Goal: Complete application form

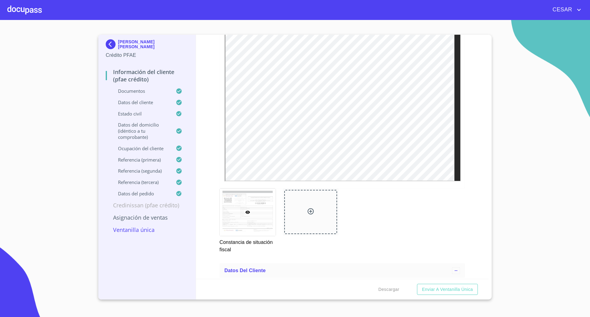
scroll to position [1805, 0]
click at [459, 295] on button "Enviar a Ventanilla única" at bounding box center [447, 289] width 61 height 11
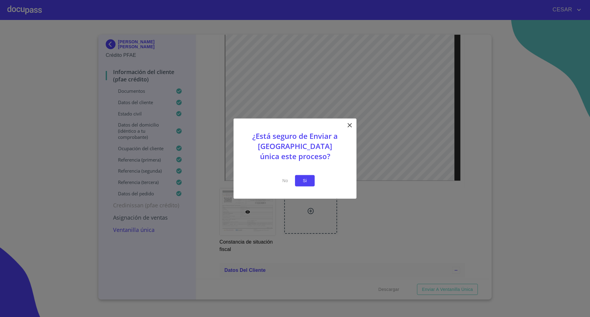
click at [300, 180] on span "Si" at bounding box center [305, 181] width 10 height 8
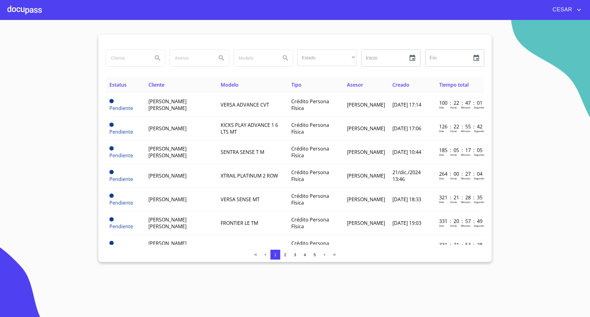
click at [41, 99] on section "Estado ​ ​ Inicio ​ Fin ​ Estatus Cliente Modelo Tipo Asesor Creado Tiempo tota…" at bounding box center [295, 168] width 590 height 297
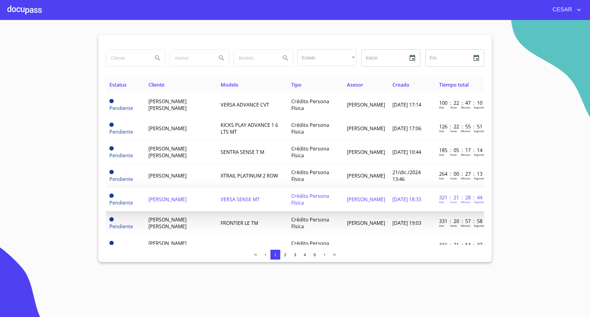
click at [175, 207] on td "[PERSON_NAME]" at bounding box center [181, 200] width 72 height 24
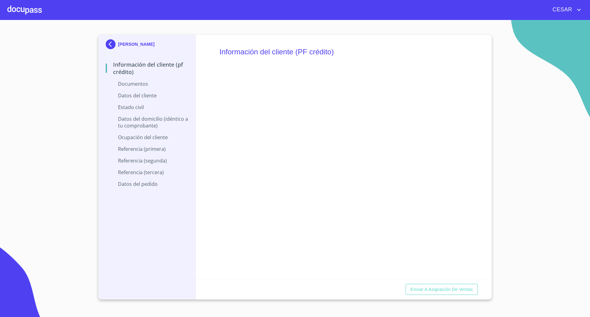
click at [28, 6] on div at bounding box center [24, 10] width 34 height 20
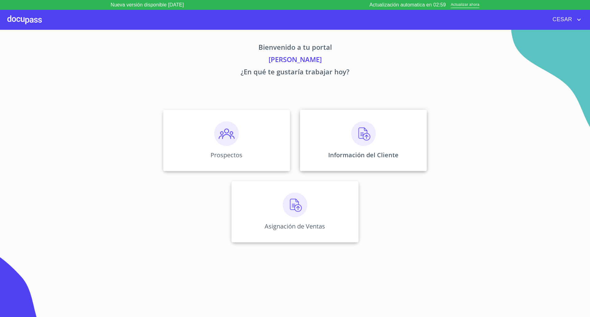
click at [348, 125] on div "Información del Cliente" at bounding box center [363, 140] width 127 height 61
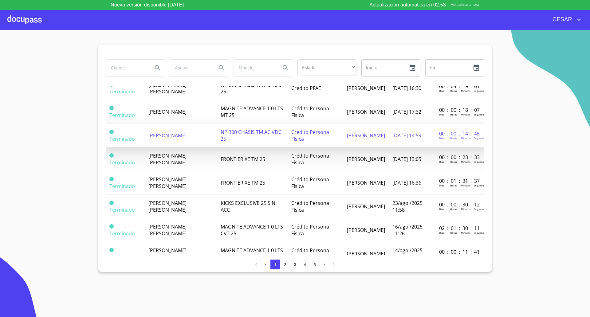
scroll to position [154, 0]
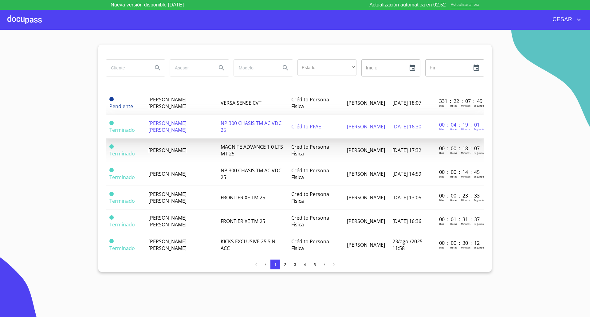
click at [163, 130] on span "[PERSON_NAME] [PERSON_NAME]" at bounding box center [167, 127] width 38 height 14
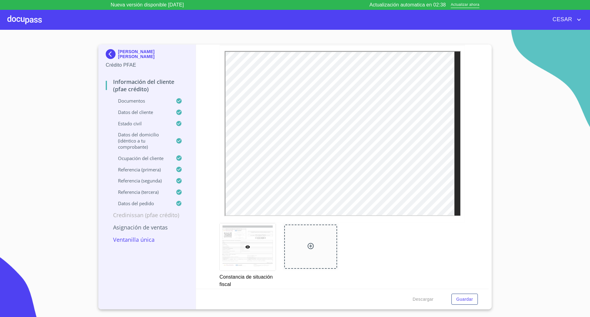
scroll to position [1767, 0]
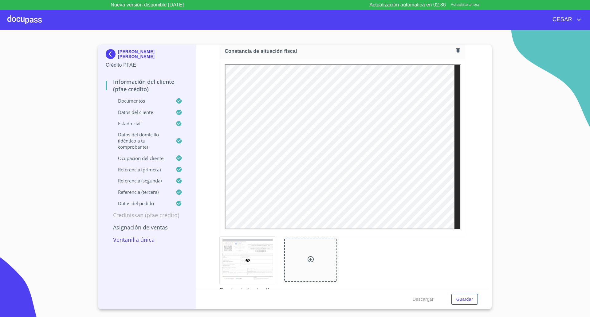
click at [141, 239] on p "Ventanilla única" at bounding box center [147, 239] width 83 height 7
click at [145, 228] on p "Asignación de Ventas" at bounding box center [147, 227] width 83 height 7
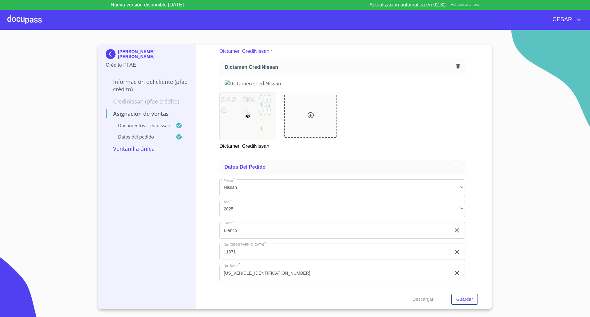
scroll to position [81, 0]
click at [148, 127] on p "Documentos CrediNissan" at bounding box center [141, 125] width 70 height 6
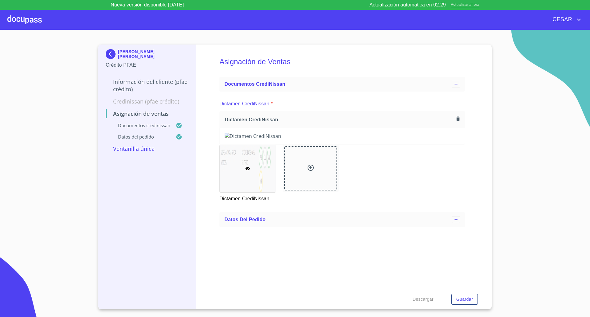
scroll to position [0, 0]
click at [148, 127] on p "Documentos CrediNissan" at bounding box center [141, 125] width 70 height 6
click at [144, 148] on p "Ventanilla única" at bounding box center [147, 148] width 83 height 7
click at [137, 81] on p "Información del cliente (PFAE crédito)" at bounding box center [147, 85] width 83 height 15
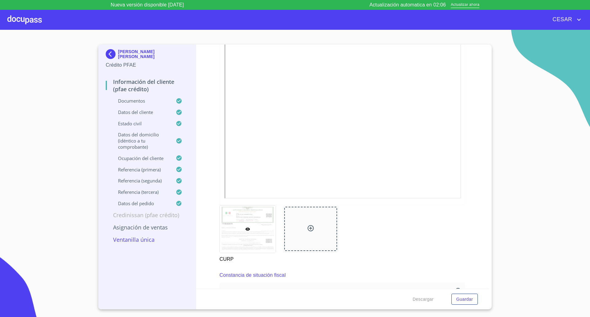
scroll to position [1537, 0]
click at [31, 214] on section "[PERSON_NAME] [PERSON_NAME] Crédito PFAE Información del cliente (PFAE crédito)…" at bounding box center [295, 178] width 590 height 297
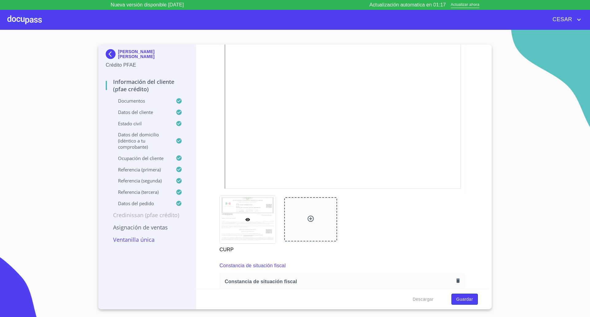
click at [460, 301] on span "Guardar" at bounding box center [464, 300] width 17 height 8
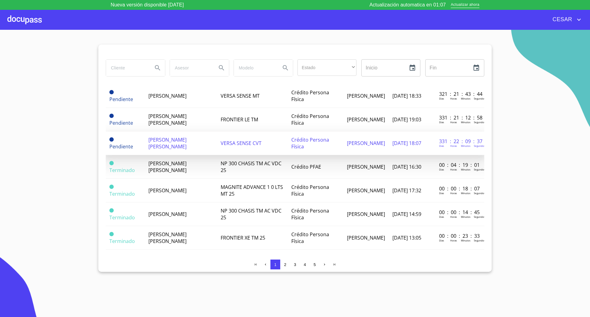
scroll to position [115, 0]
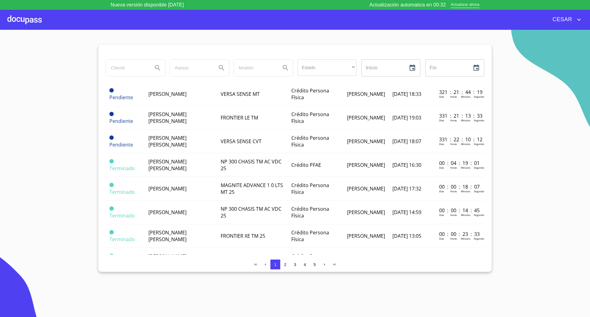
drag, startPoint x: 38, startPoint y: 80, endPoint x: 41, endPoint y: 85, distance: 5.9
click at [38, 81] on section "Estado ​ ​ Inicio ​ Fin ​ Estatus Cliente Modelo Tipo Asesor Creado Tiempo tota…" at bounding box center [295, 178] width 590 height 297
